Goal: Information Seeking & Learning: Check status

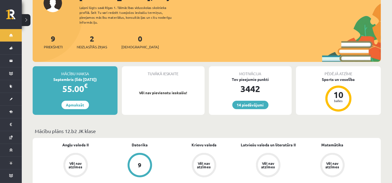
scroll to position [161, 0]
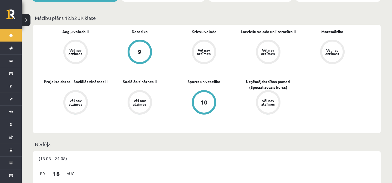
drag, startPoint x: 115, startPoint y: 9, endPoint x: 106, endPoint y: 20, distance: 14.3
click at [114, 14] on p "Mācību plāns 12.b2 JK klase" at bounding box center [206, 17] width 343 height 7
click at [267, 133] on div "Angļu valoda II Vēl nav atzīmes [GEOGRAPHIC_DATA] 9 Krievu valoda Vēl nav atzīm…" at bounding box center [207, 83] width 348 height 116
drag, startPoint x: 114, startPoint y: 8, endPoint x: 103, endPoint y: 12, distance: 11.7
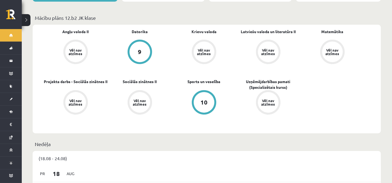
click at [229, 14] on p "Mācību plāns 12.b2 JK klase" at bounding box center [206, 17] width 343 height 7
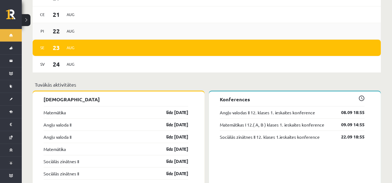
scroll to position [402, 0]
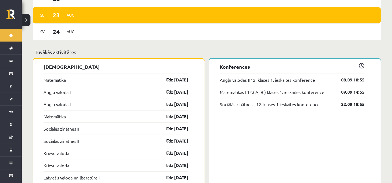
click at [126, 48] on p "Tuvākās aktivitātes" at bounding box center [206, 51] width 343 height 7
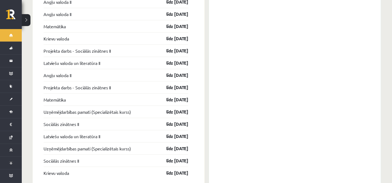
scroll to position [714, 0]
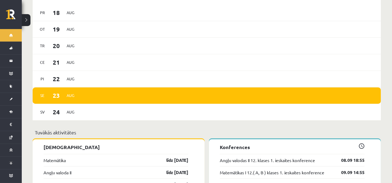
scroll to position [402, 0]
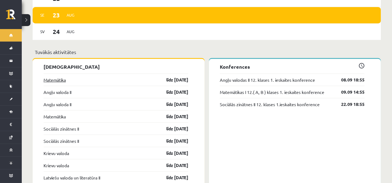
click at [54, 77] on link "Matemātika" at bounding box center [54, 80] width 22 height 7
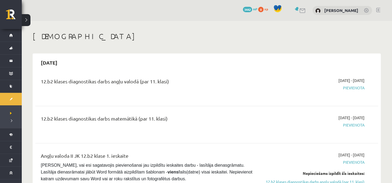
click at [346, 34] on h1 "[DEMOGRAPHIC_DATA]" at bounding box center [207, 36] width 348 height 9
click at [332, 36] on h1 "[DEMOGRAPHIC_DATA]" at bounding box center [207, 36] width 348 height 9
click at [276, 35] on h1 "[DEMOGRAPHIC_DATA]" at bounding box center [207, 36] width 348 height 9
click at [283, 35] on h1 "[DEMOGRAPHIC_DATA]" at bounding box center [207, 36] width 348 height 9
click at [325, 40] on h1 "[DEMOGRAPHIC_DATA]" at bounding box center [207, 36] width 348 height 9
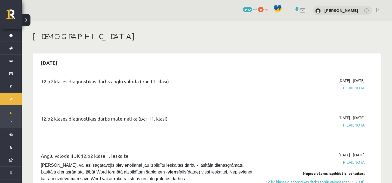
drag, startPoint x: 135, startPoint y: 81, endPoint x: 172, endPoint y: 80, distance: 37.5
click at [172, 80] on div "12.b2 klases diagnostikas darbs angļu valodā (par 11. klasi)" at bounding box center [147, 83] width 213 height 10
drag, startPoint x: 127, startPoint y: 33, endPoint x: 131, endPoint y: 83, distance: 50.2
click at [127, 33] on h1 "[DEMOGRAPHIC_DATA]" at bounding box center [207, 36] width 348 height 9
drag, startPoint x: 148, startPoint y: 81, endPoint x: 174, endPoint y: 79, distance: 26.9
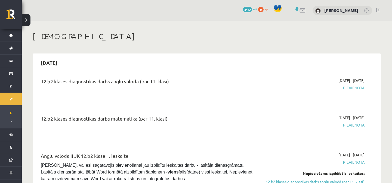
click at [174, 79] on div "12.b2 klases diagnostikas darbs angļu valodā (par 11. klasi)" at bounding box center [147, 83] width 213 height 10
click at [301, 35] on h1 "[DEMOGRAPHIC_DATA]" at bounding box center [207, 36] width 348 height 9
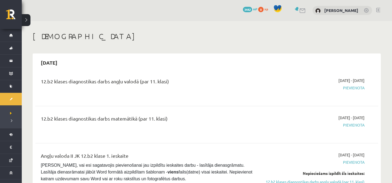
click at [353, 38] on h1 "[DEMOGRAPHIC_DATA]" at bounding box center [207, 36] width 348 height 9
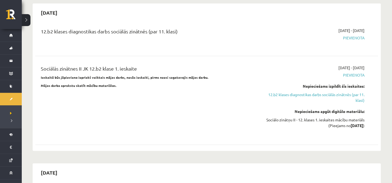
scroll to position [402, 0]
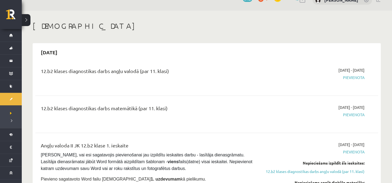
scroll to position [0, 0]
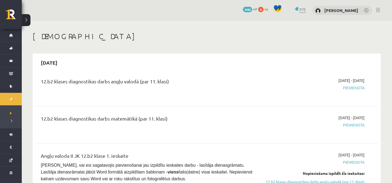
click at [213, 5] on div "0 Dāvanas 3442 mP 0 xp Evija Karlovska" at bounding box center [207, 10] width 370 height 21
click at [221, 6] on div "0 Dāvanas 3442 mP 0 xp Evija Karlovska" at bounding box center [207, 10] width 370 height 21
